Goal: Information Seeking & Learning: Learn about a topic

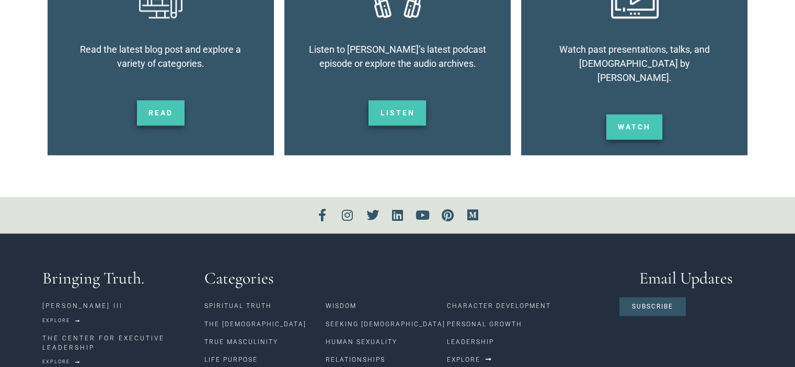
scroll to position [1721, 0]
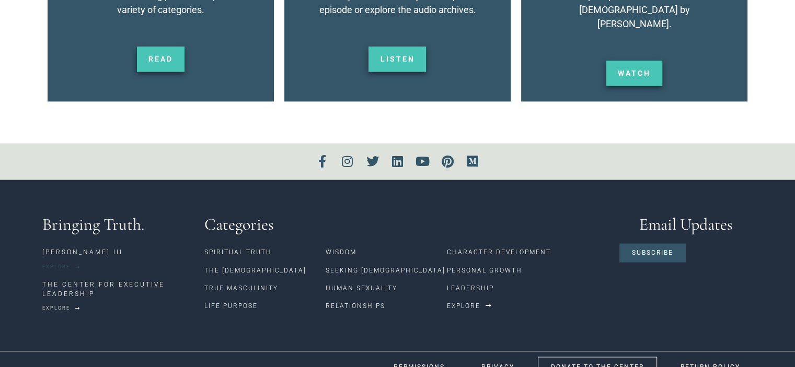
click at [58, 265] on span "Explore" at bounding box center [56, 267] width 28 height 5
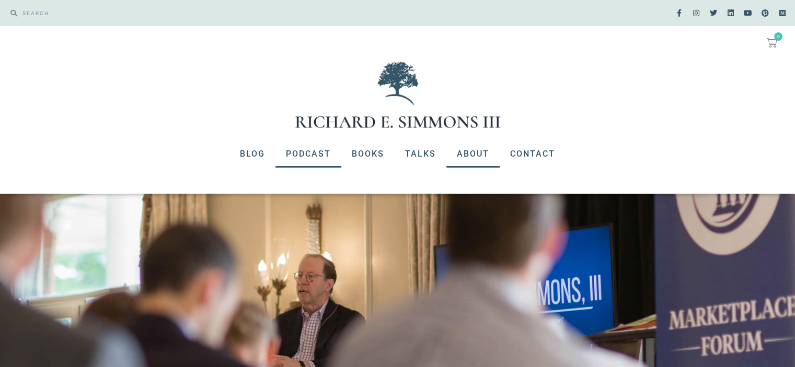
click at [321, 156] on link "Podcast" at bounding box center [308, 154] width 66 height 27
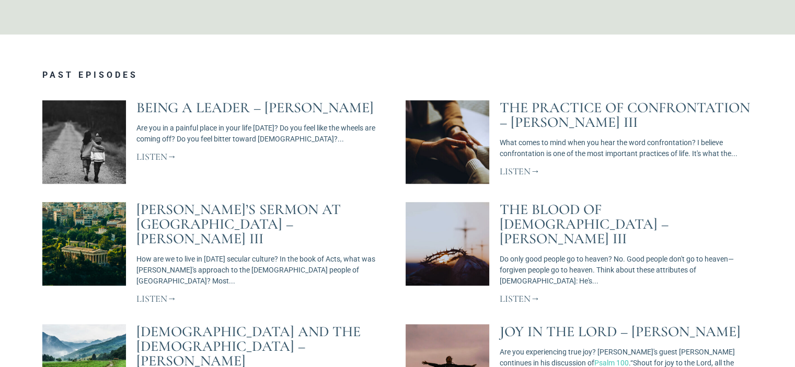
scroll to position [575, 0]
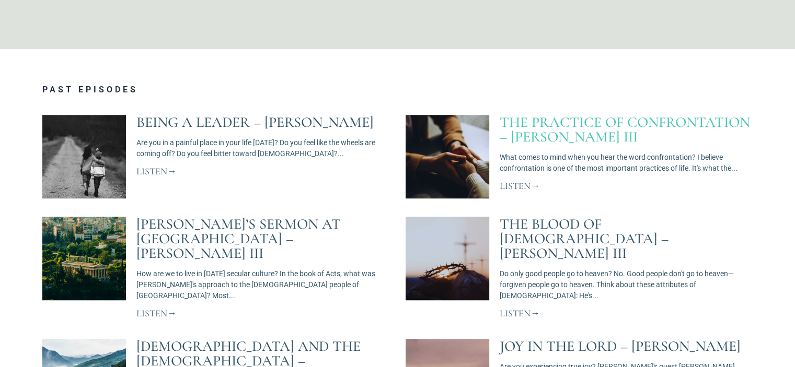
click at [598, 132] on link "The Practice of Confrontation – Richard E. Simmons III" at bounding box center [625, 129] width 250 height 32
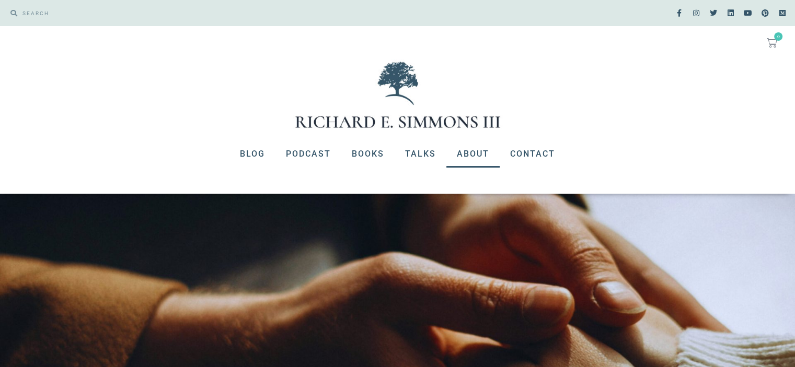
click at [467, 155] on link "About" at bounding box center [472, 154] width 53 height 27
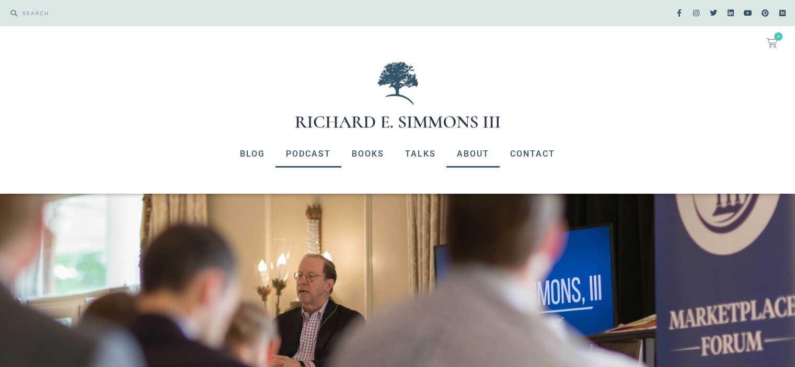
click at [317, 158] on link "Podcast" at bounding box center [308, 154] width 66 height 27
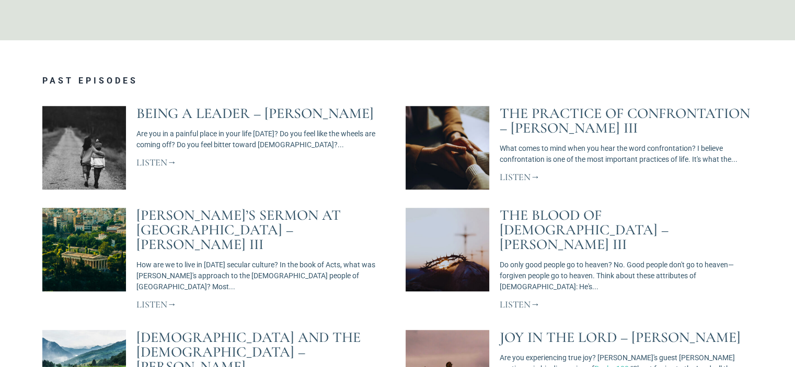
scroll to position [627, 0]
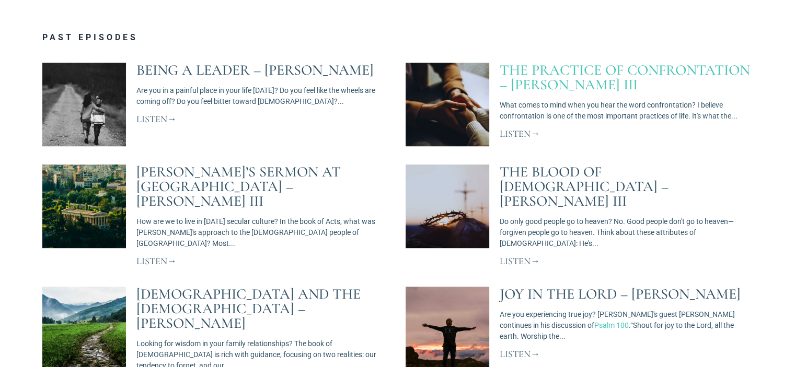
click at [581, 84] on link "The Practice of Confrontation – [PERSON_NAME] III" at bounding box center [625, 77] width 250 height 32
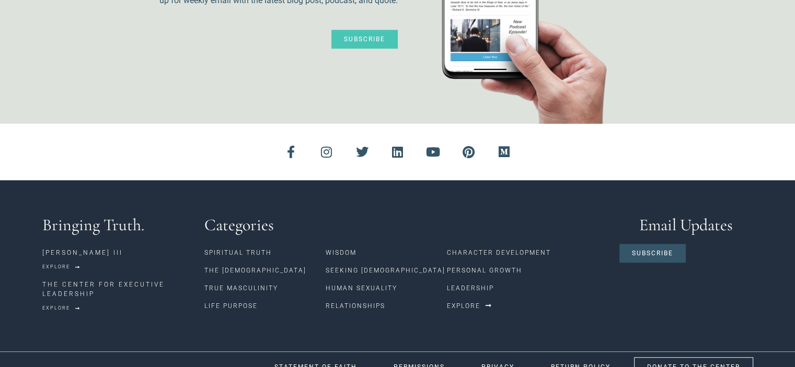
scroll to position [927, 0]
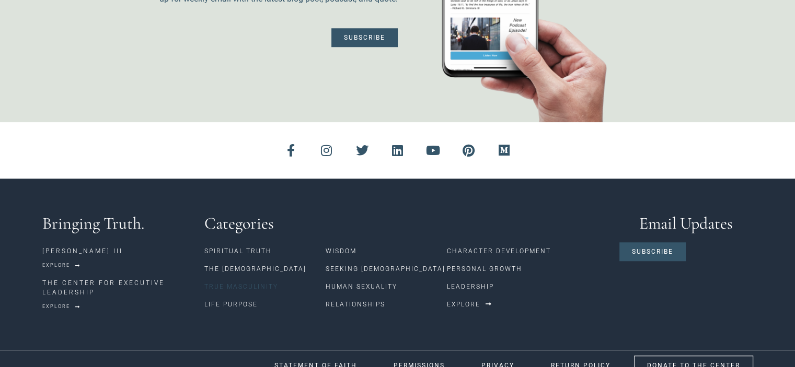
click at [236, 278] on link "True Masculinity" at bounding box center [264, 287] width 121 height 18
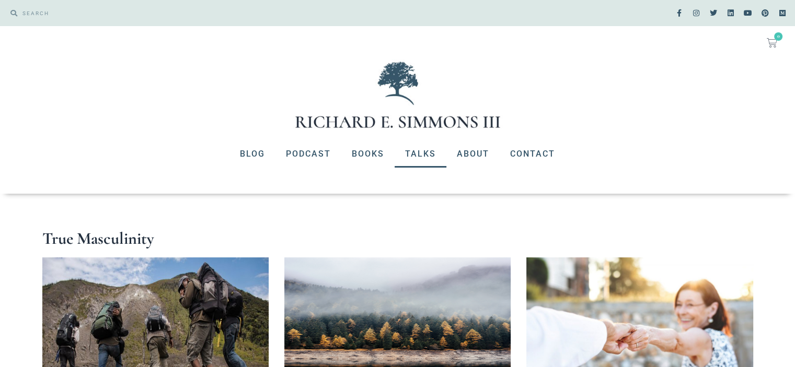
click at [420, 150] on link "Talks" at bounding box center [421, 154] width 52 height 27
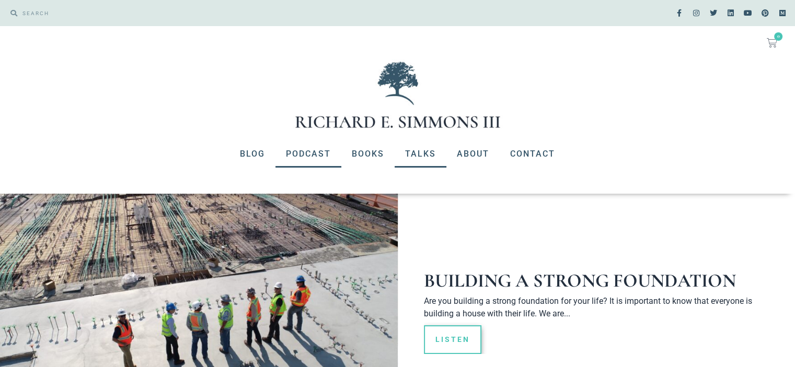
click at [308, 160] on link "Podcast" at bounding box center [308, 154] width 66 height 27
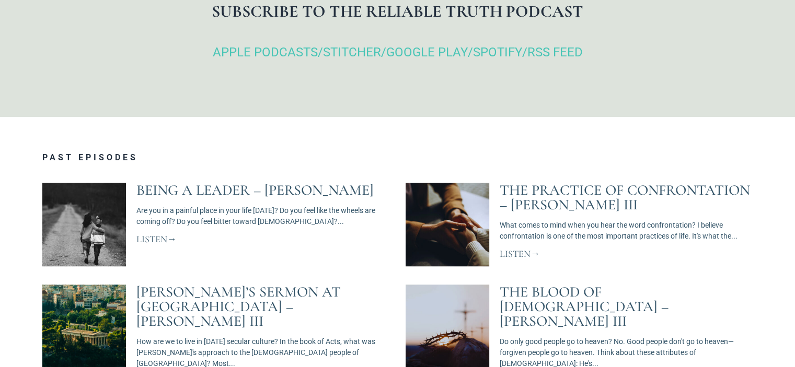
scroll to position [575, 0]
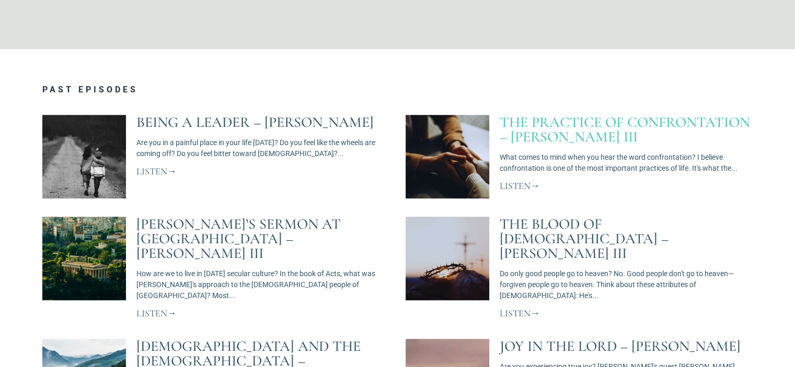
click at [598, 119] on link "The Practice of Confrontation – Richard E. Simmons III" at bounding box center [625, 129] width 250 height 32
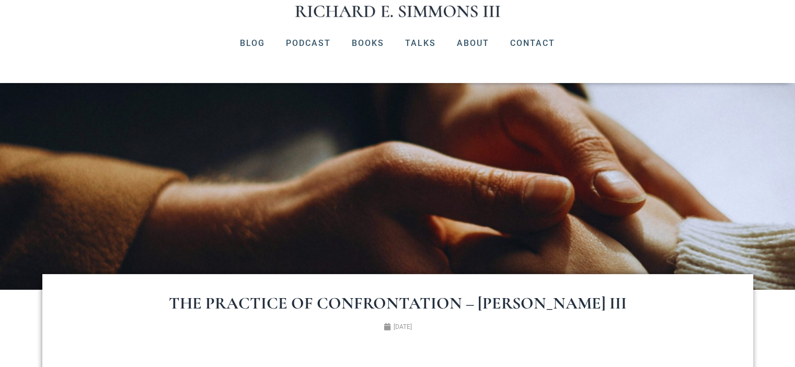
scroll to position [105, 0]
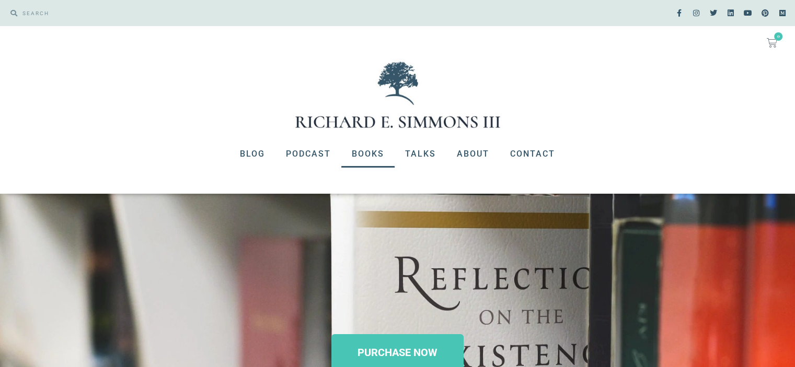
click at [367, 155] on link "Books" at bounding box center [367, 154] width 53 height 27
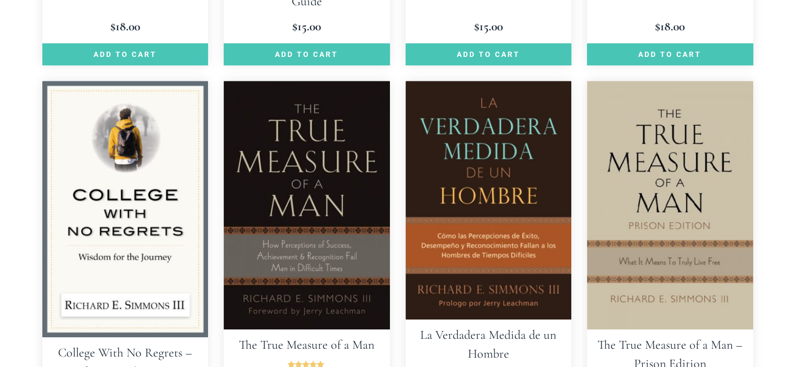
scroll to position [627, 0]
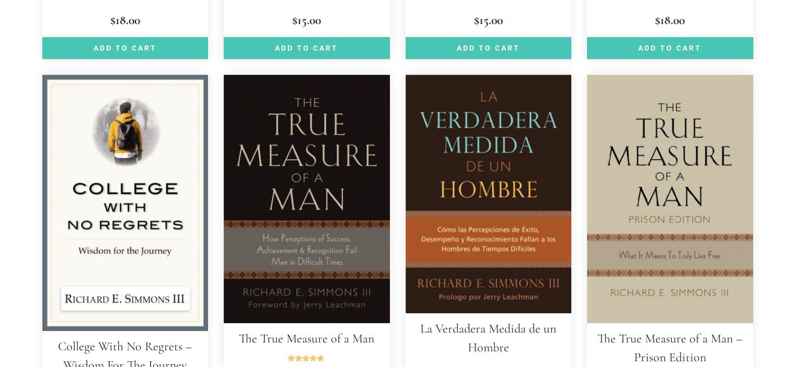
click at [329, 222] on img at bounding box center [307, 199] width 166 height 249
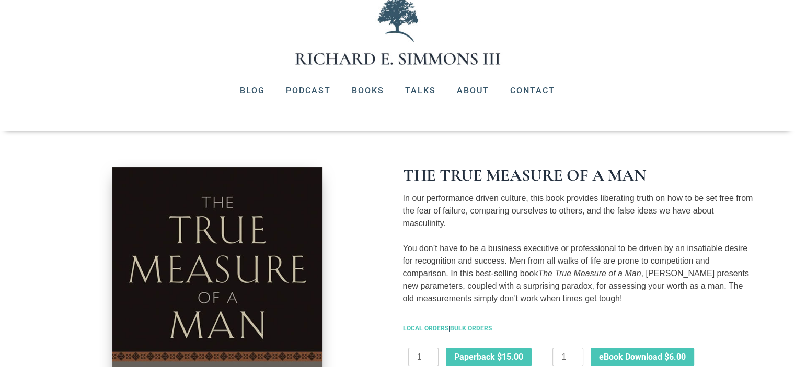
scroll to position [52, 0]
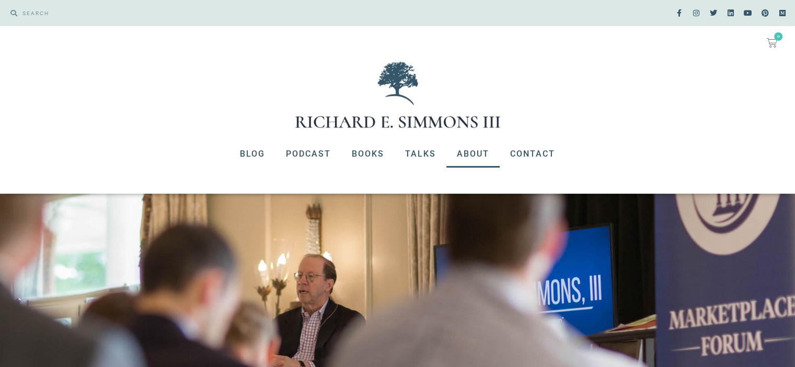
click at [477, 158] on link "About" at bounding box center [472, 154] width 53 height 27
click at [370, 157] on link "Books" at bounding box center [367, 154] width 53 height 27
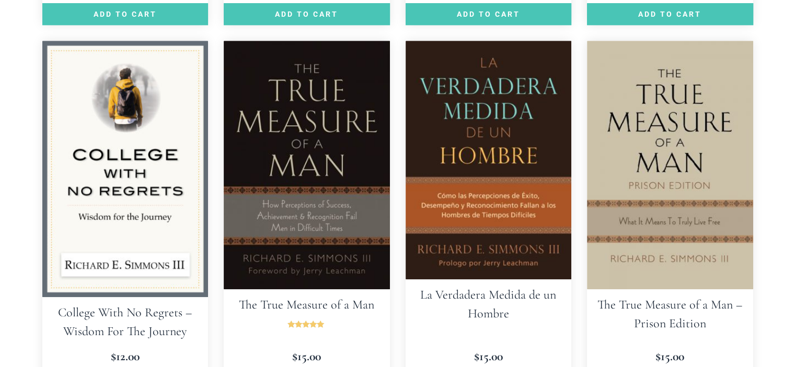
scroll to position [680, 0]
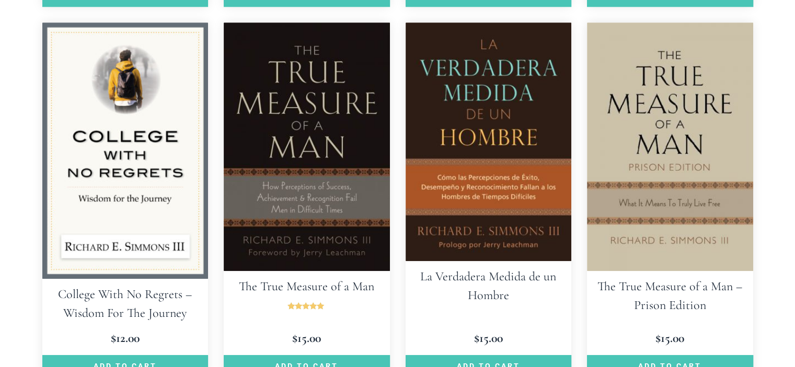
click at [323, 137] on img at bounding box center [307, 146] width 166 height 249
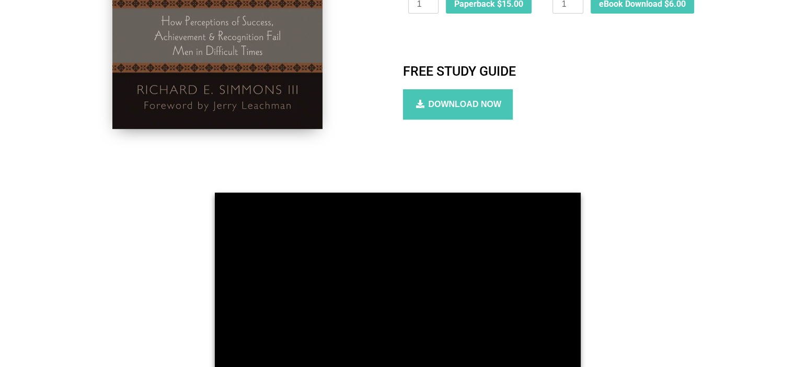
scroll to position [418, 0]
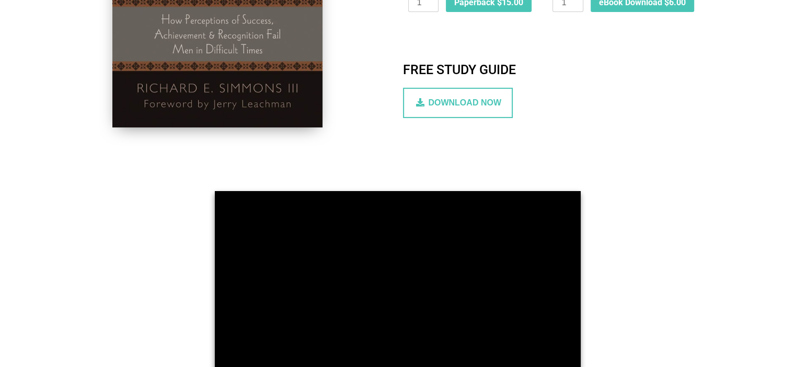
click at [464, 101] on span "DOWNLOAD NOW" at bounding box center [464, 102] width 73 height 9
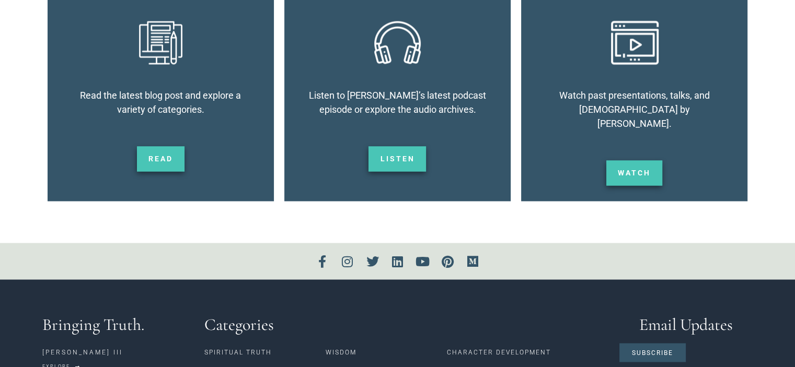
scroll to position [1725, 0]
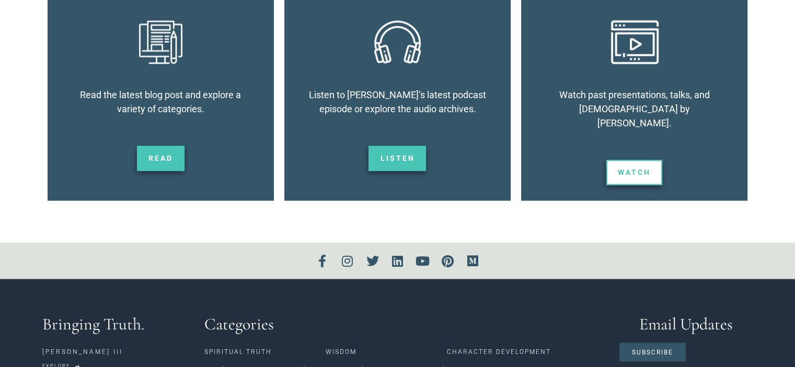
click at [650, 169] on span "watch" at bounding box center [634, 172] width 33 height 7
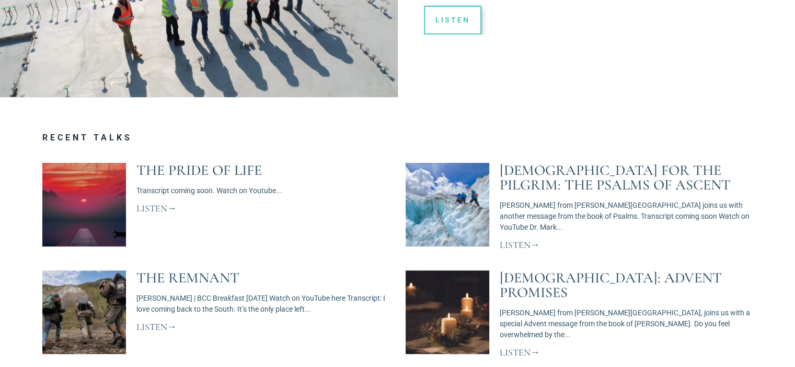
scroll to position [338, 0]
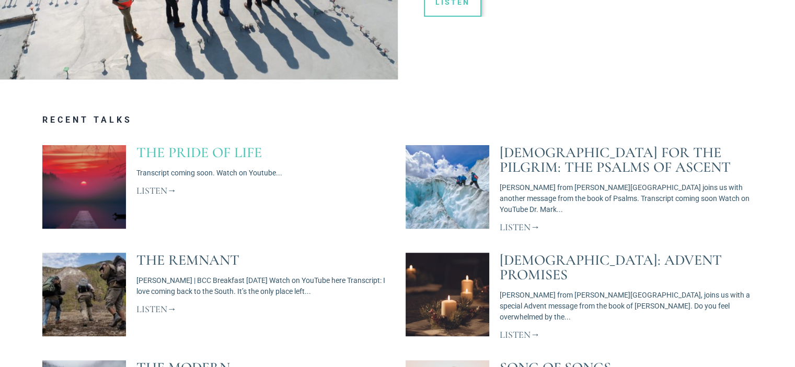
click at [173, 152] on link "The Pride of Life" at bounding box center [198, 153] width 125 height 18
